Goal: Check status: Check status

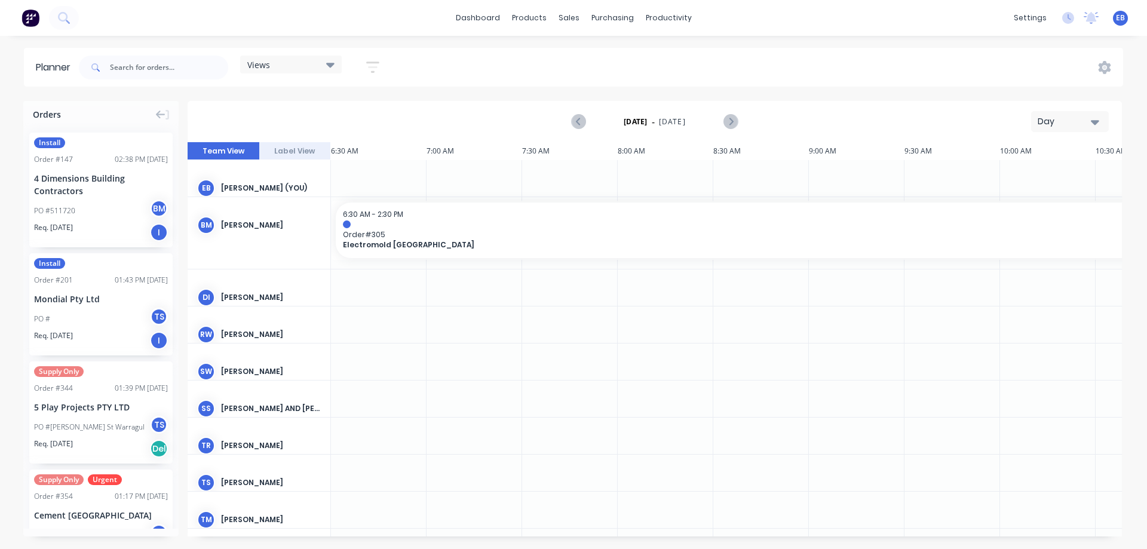
scroll to position [0, 743]
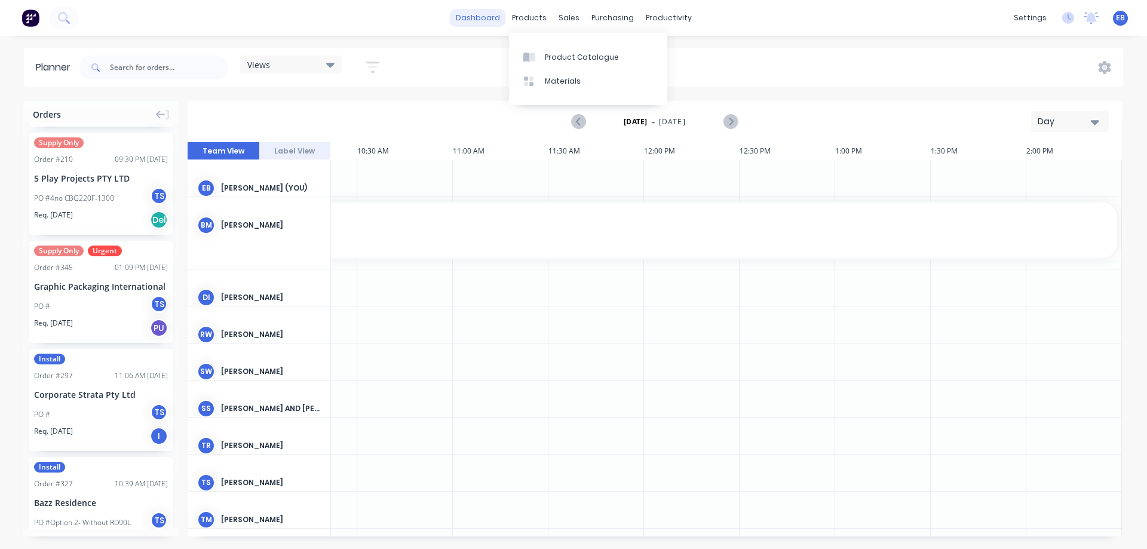
click at [496, 20] on link "dashboard" at bounding box center [478, 18] width 56 height 18
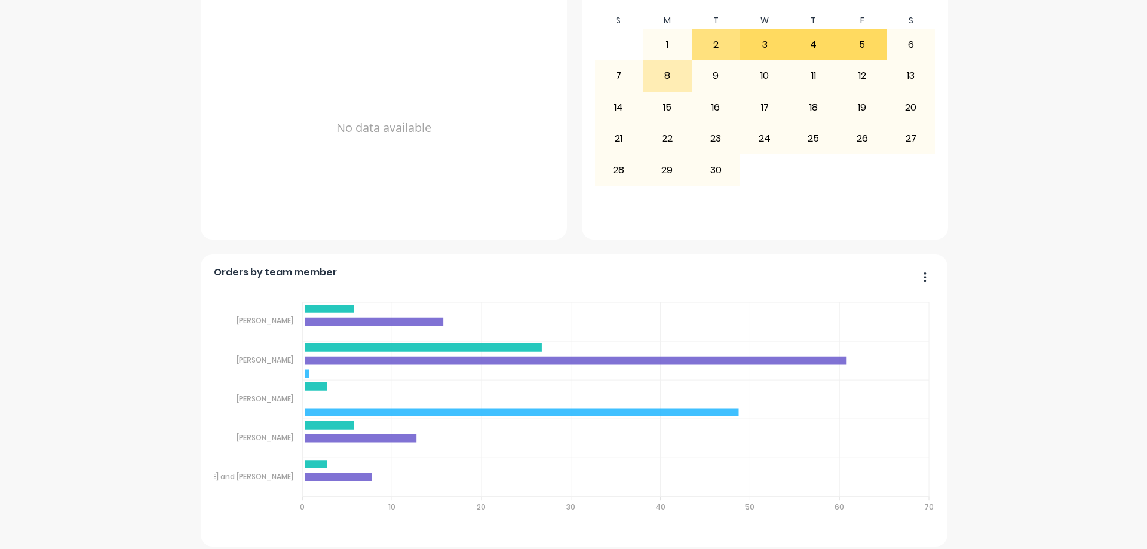
scroll to position [748, 0]
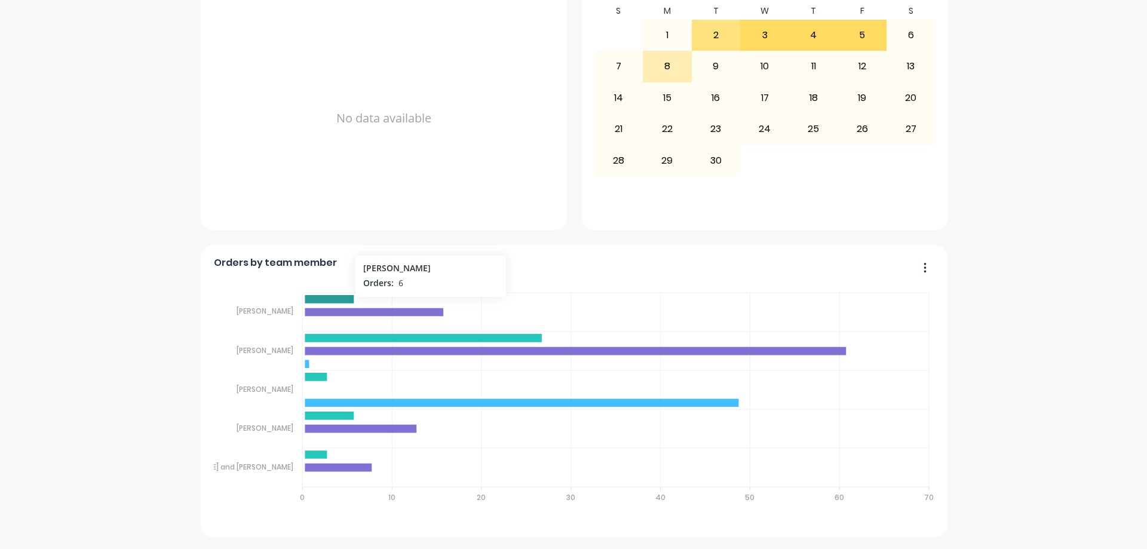
click at [329, 298] on icon at bounding box center [329, 299] width 49 height 8
click at [334, 297] on icon at bounding box center [329, 299] width 49 height 8
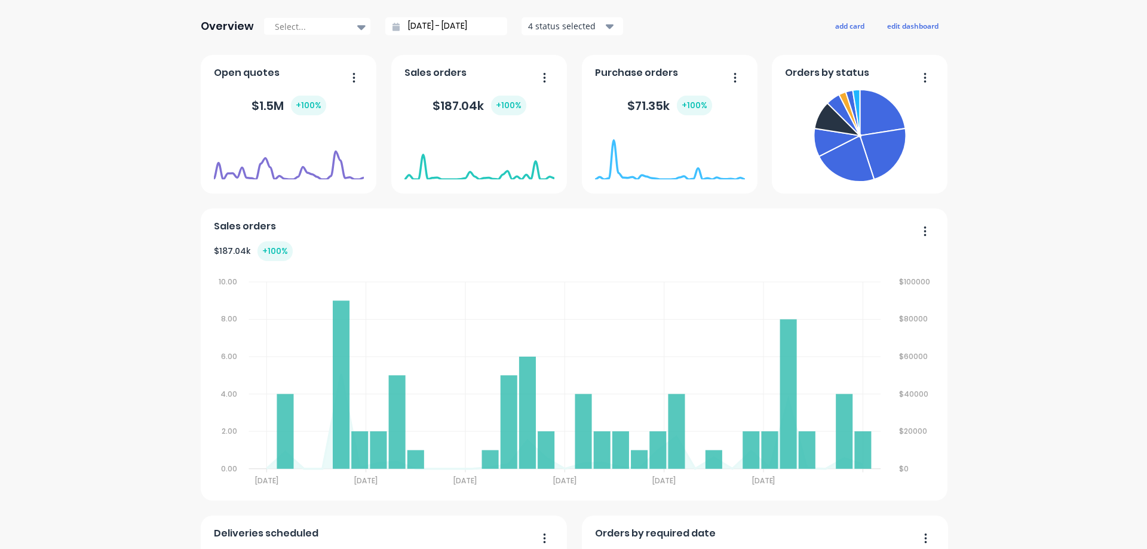
scroll to position [151, 0]
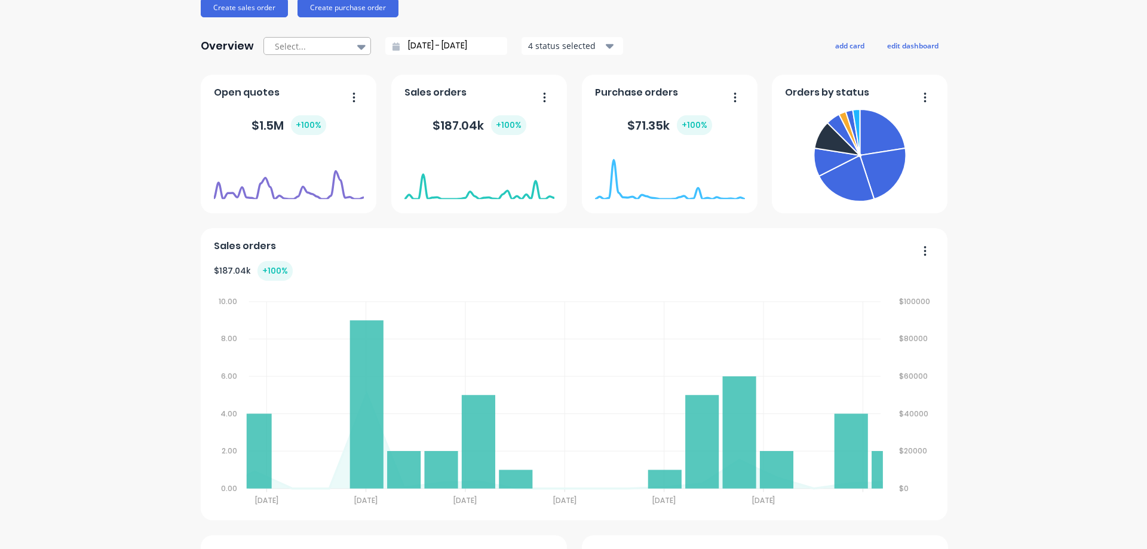
click at [357, 42] on icon at bounding box center [361, 46] width 8 height 13
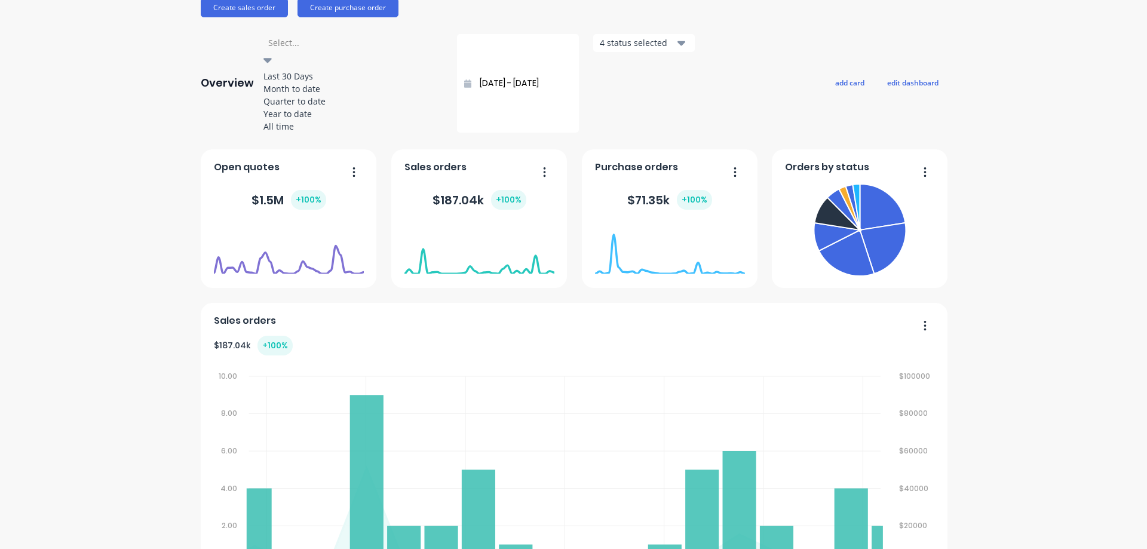
click at [326, 76] on div "Last 30 Days" at bounding box center [352, 76] width 179 height 13
type input "[DATE] - [DATE]"
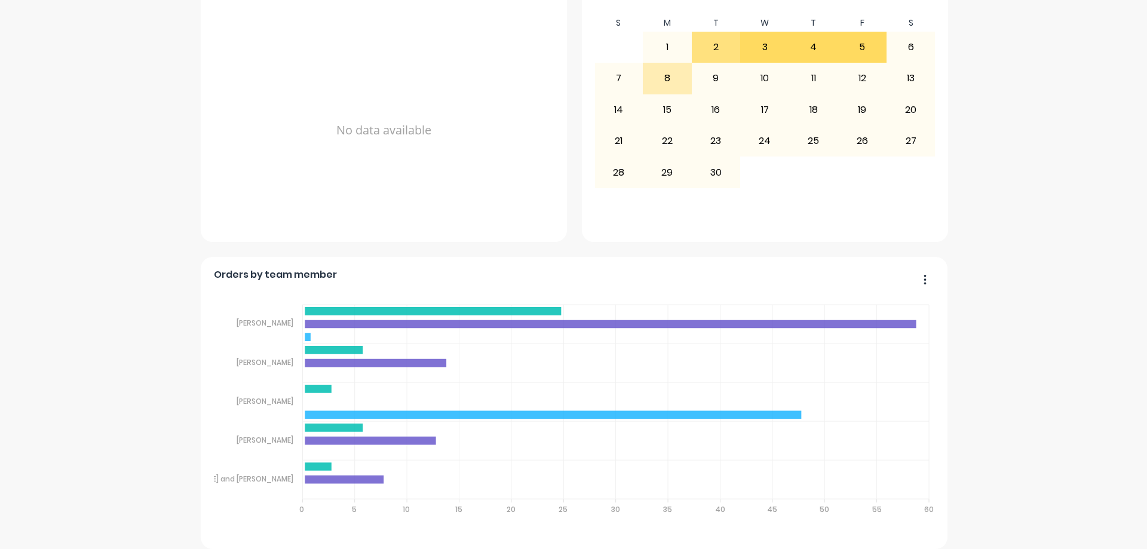
scroll to position [748, 0]
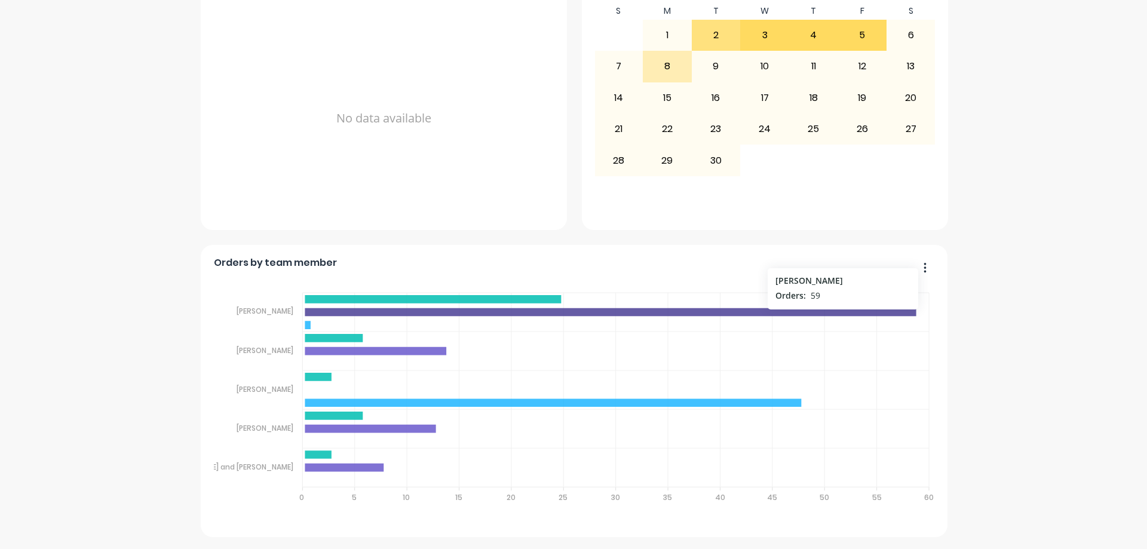
click at [388, 311] on icon at bounding box center [610, 312] width 611 height 8
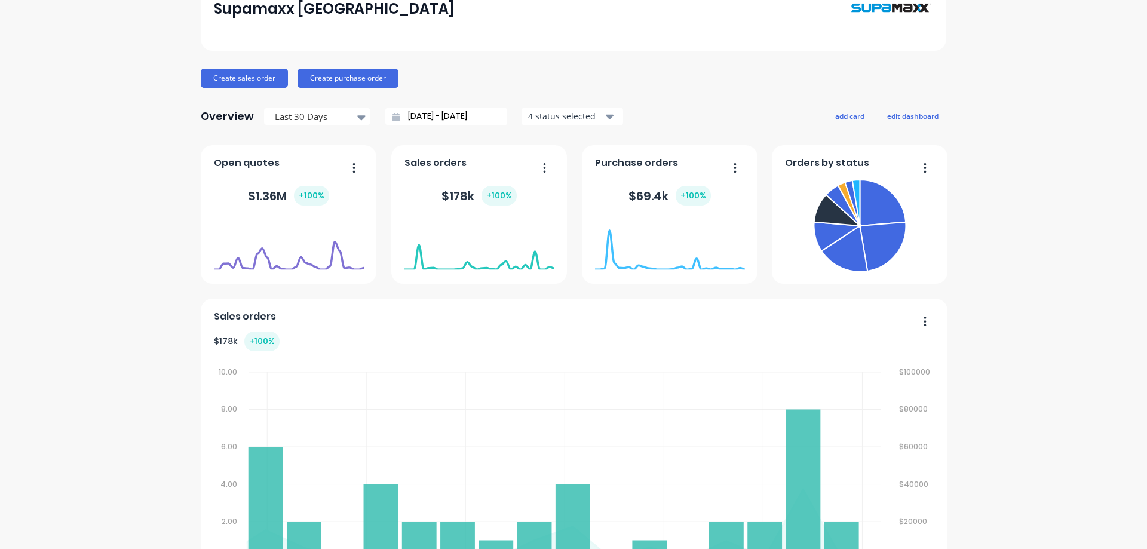
scroll to position [0, 0]
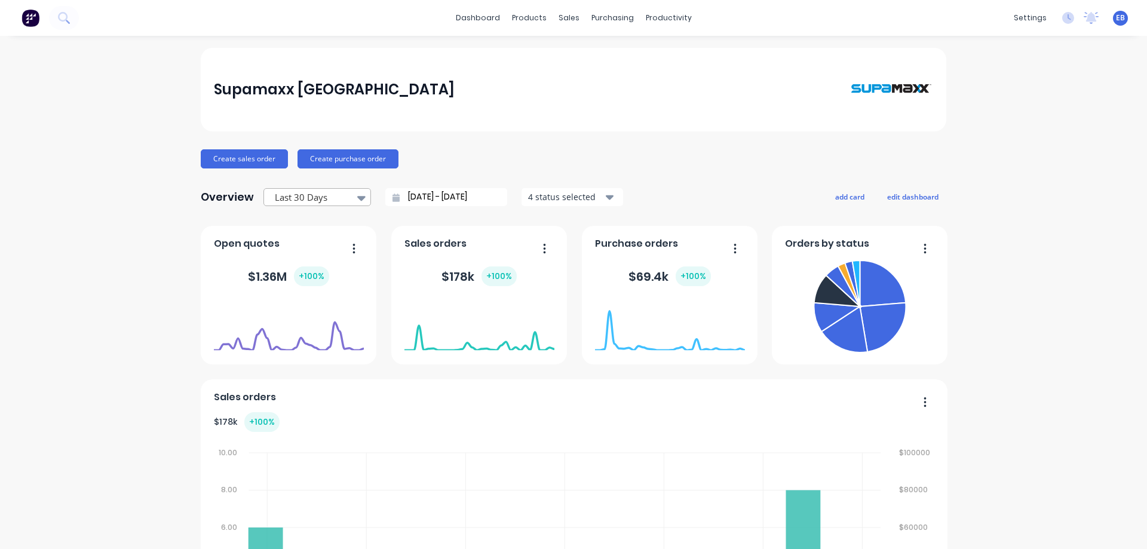
click at [357, 197] on icon at bounding box center [361, 198] width 8 height 5
